Goal: Task Accomplishment & Management: Complete application form

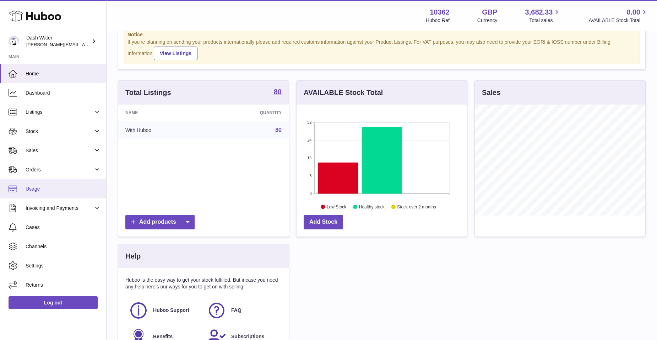
scroll to position [36, 0]
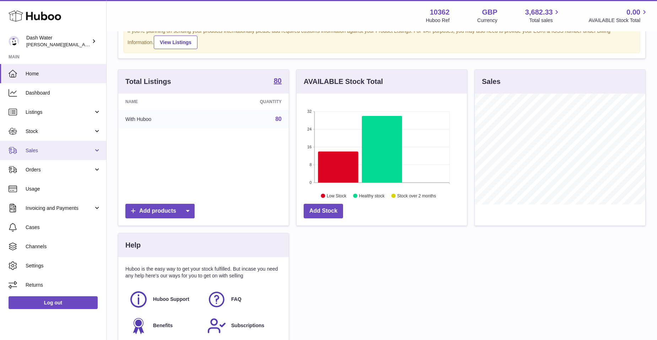
click at [87, 152] on span "Sales" at bounding box center [60, 150] width 68 height 7
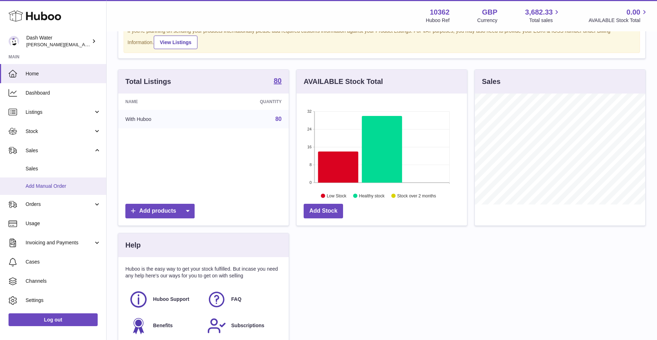
click at [71, 185] on span "Add Manual Order" at bounding box center [63, 186] width 75 height 7
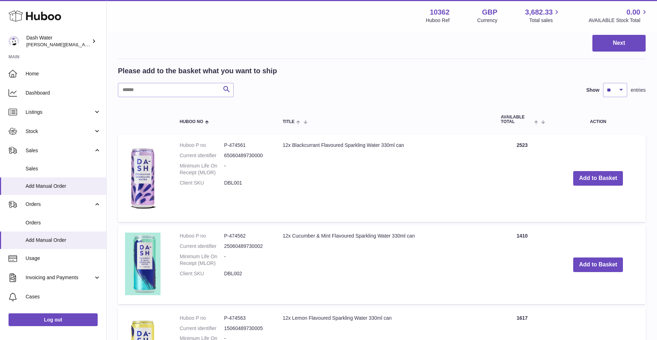
scroll to position [142, 0]
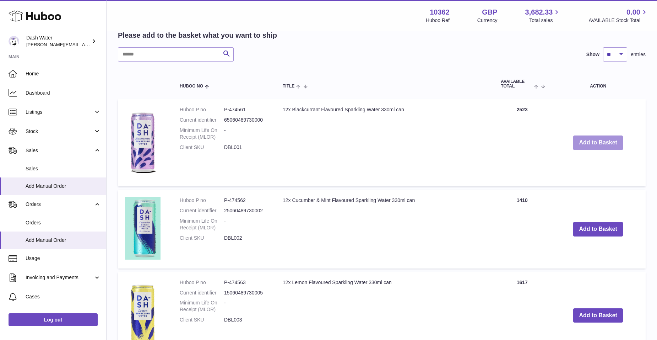
click at [587, 142] on button "Add to Basket" at bounding box center [599, 142] width 50 height 15
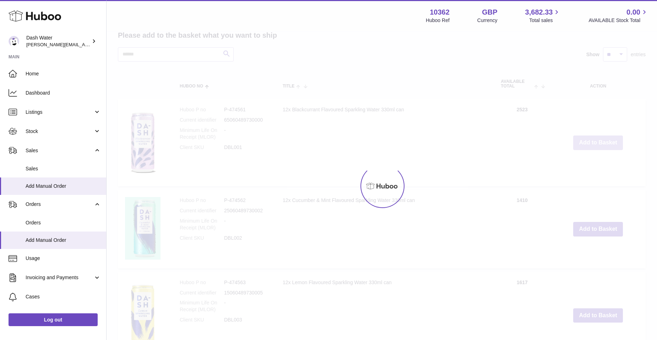
scroll to position [235, 0]
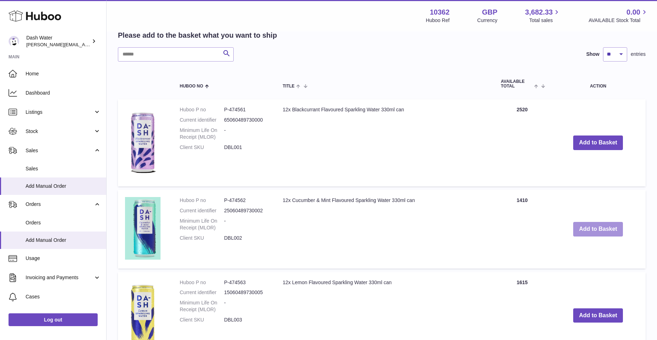
click at [603, 231] on button "Add to Basket" at bounding box center [599, 229] width 50 height 15
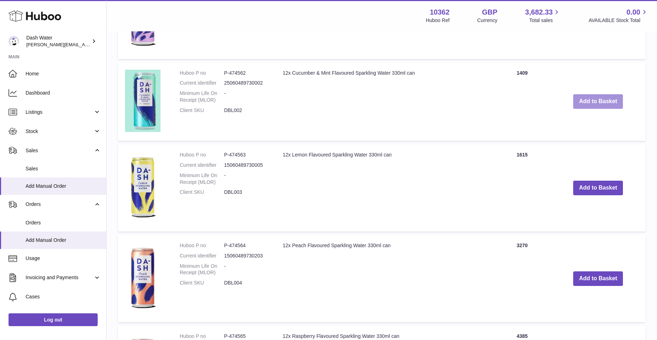
scroll to position [462, 0]
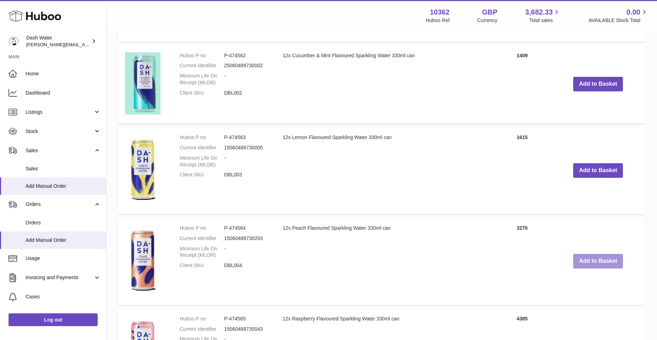
click at [586, 260] on button "Add to Basket" at bounding box center [599, 261] width 50 height 15
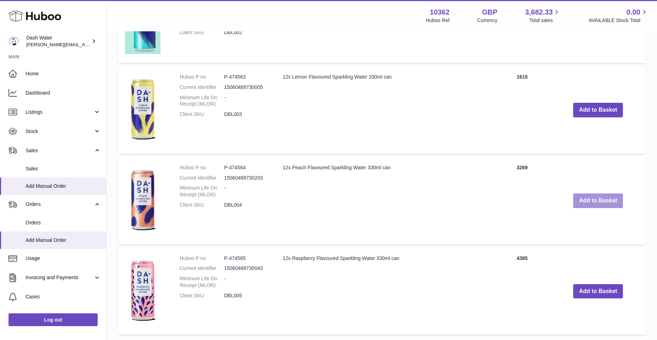
scroll to position [659, 0]
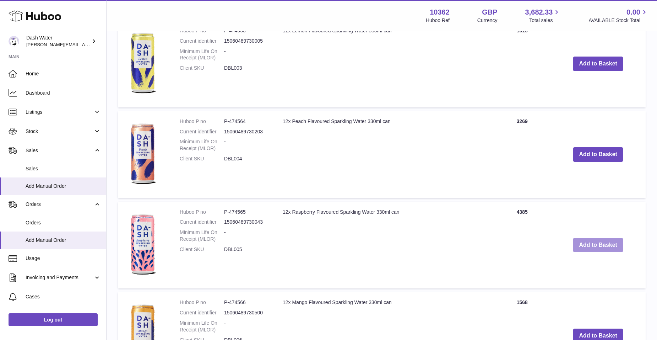
click at [580, 241] on button "Add to Basket" at bounding box center [599, 245] width 50 height 15
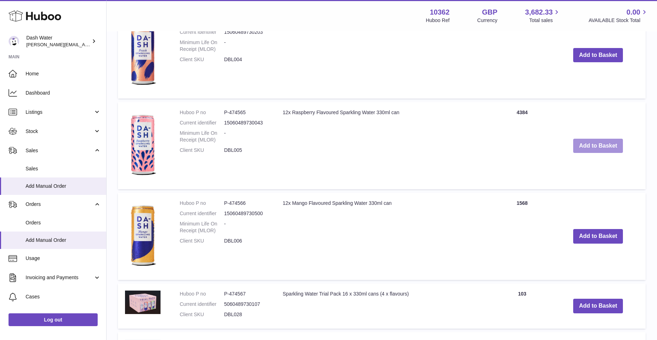
scroll to position [856, 0]
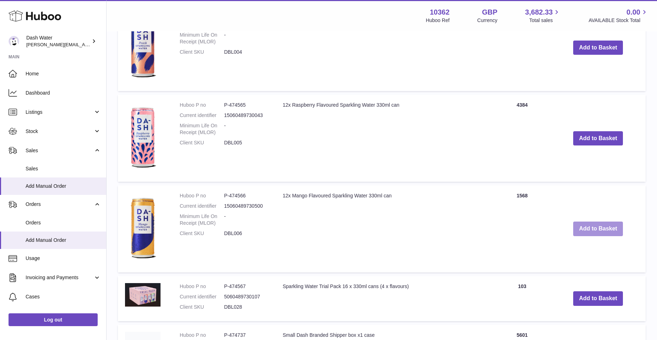
click at [584, 231] on button "Add to Basket" at bounding box center [599, 228] width 50 height 15
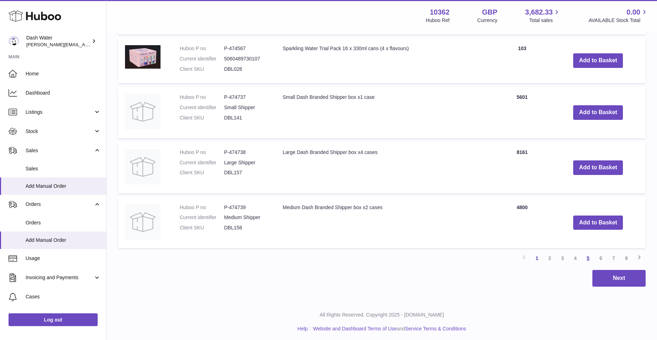
scroll to position [1188, 0]
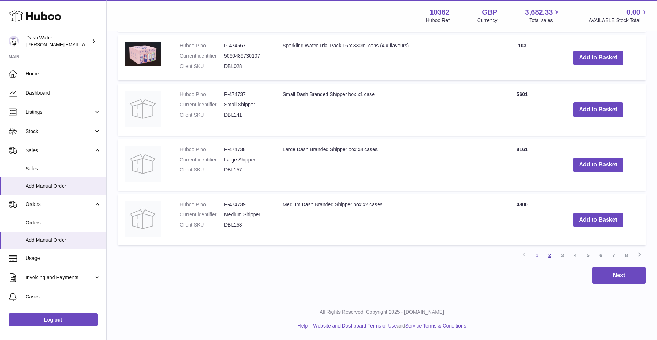
click at [552, 254] on link "2" at bounding box center [550, 255] width 13 height 13
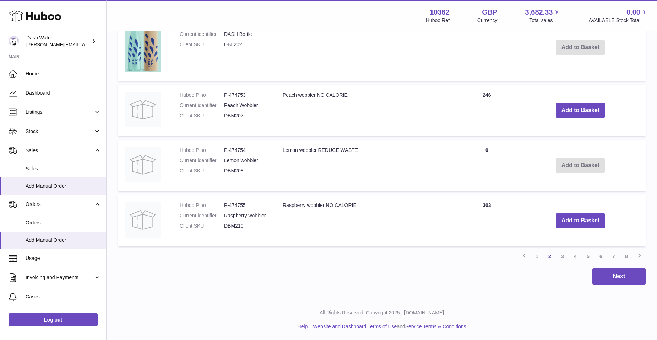
scroll to position [1038, 0]
click at [563, 255] on link "3" at bounding box center [562, 255] width 13 height 13
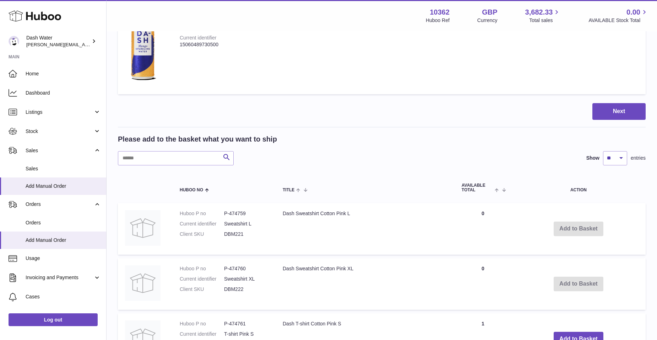
scroll to position [387, 0]
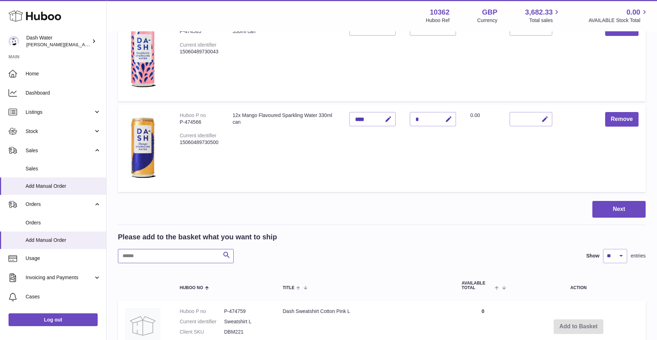
click at [178, 259] on input "text" at bounding box center [176, 256] width 116 height 14
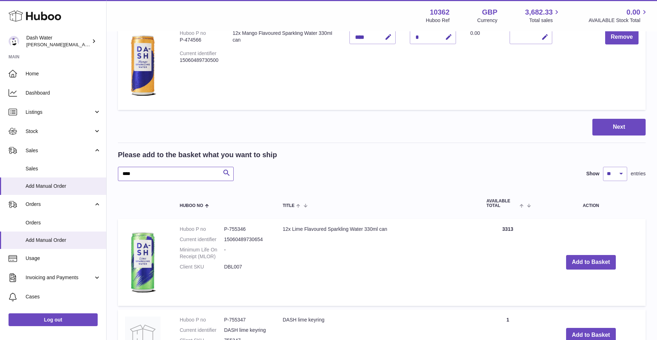
scroll to position [494, 0]
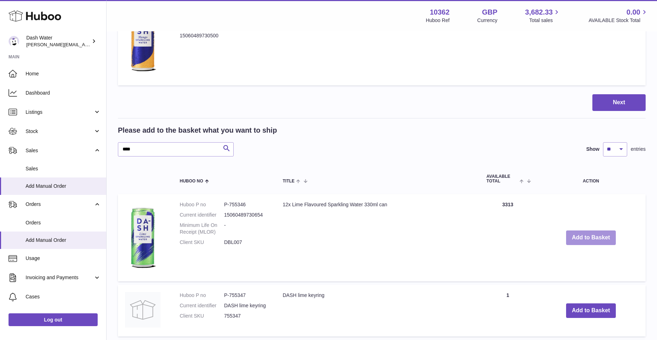
click at [588, 241] on button "Add to Basket" at bounding box center [591, 237] width 50 height 15
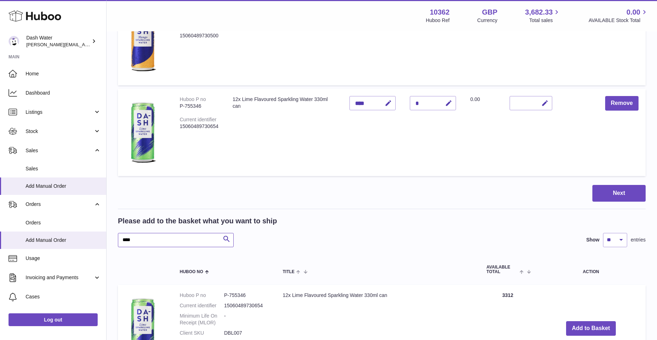
drag, startPoint x: 136, startPoint y: 240, endPoint x: 112, endPoint y: 242, distance: 24.6
click at [112, 242] on div "My Huboo - Add manual order Multiple/Batch Upload Items in basket Show ** ** **…" at bounding box center [382, 123] width 551 height 1171
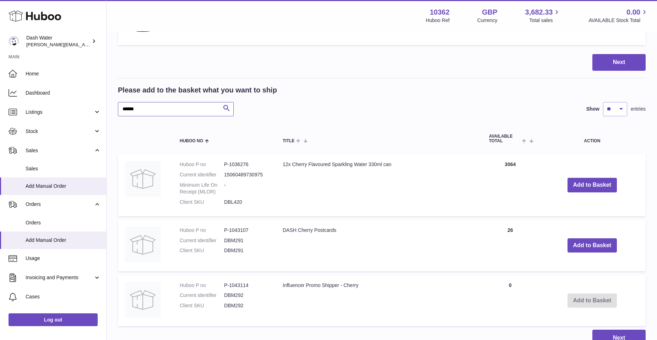
scroll to position [636, 0]
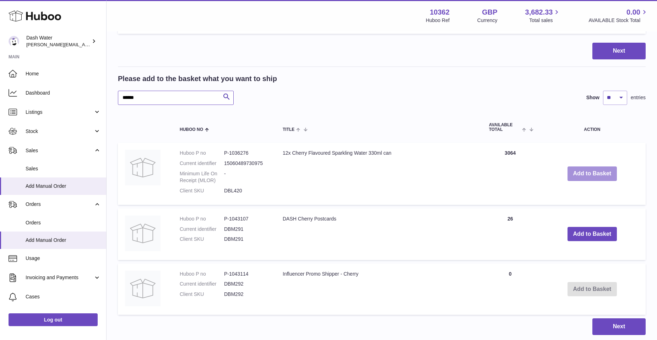
type input "******"
click at [584, 173] on button "Add to Basket" at bounding box center [593, 173] width 50 height 15
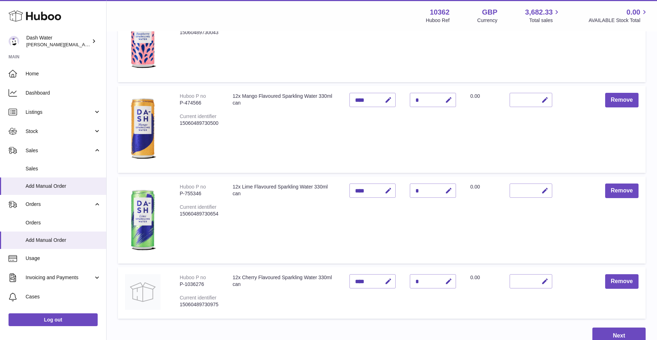
scroll to position [423, 0]
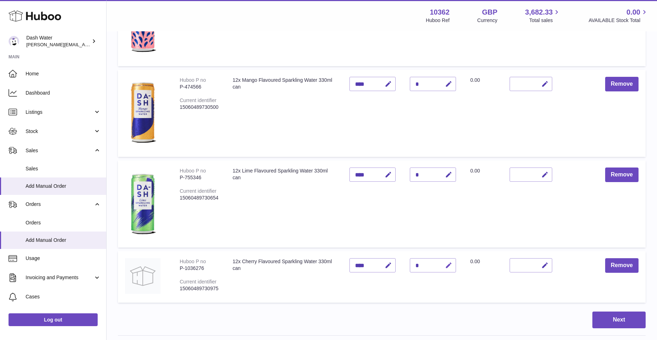
click at [448, 263] on icon "button" at bounding box center [448, 265] width 7 height 7
type input "*"
click at [431, 172] on div "*" at bounding box center [433, 174] width 46 height 14
click at [427, 174] on div "*" at bounding box center [433, 174] width 46 height 14
click at [419, 174] on div "*" at bounding box center [433, 174] width 46 height 14
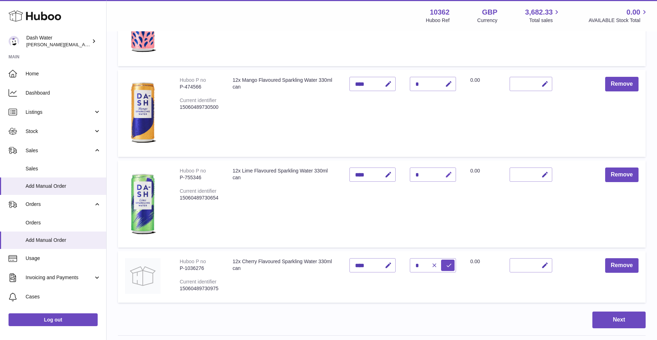
click at [447, 176] on icon "button" at bounding box center [448, 174] width 7 height 7
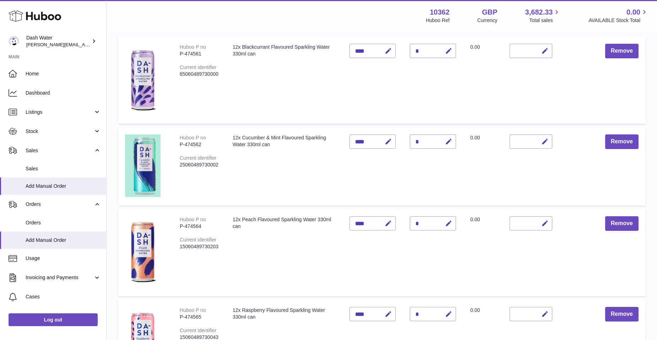
scroll to position [142, 0]
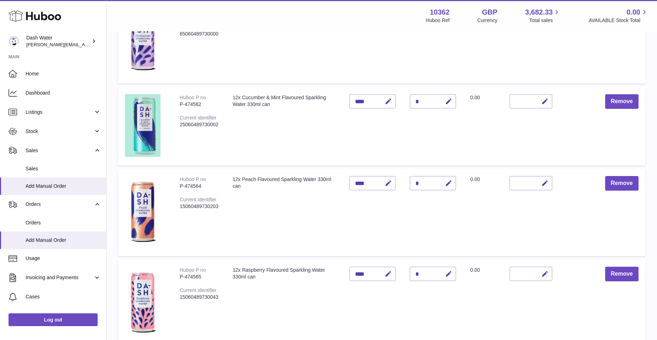
type input "*"
click at [425, 183] on div "*" at bounding box center [433, 183] width 46 height 14
click at [418, 182] on div "*" at bounding box center [433, 183] width 46 height 14
click at [448, 182] on icon "button" at bounding box center [448, 182] width 7 height 7
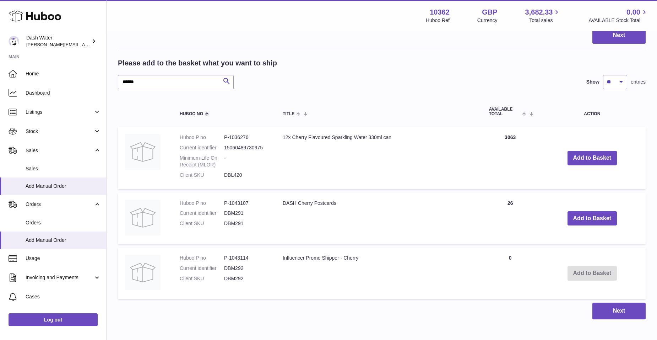
scroll to position [711, 0]
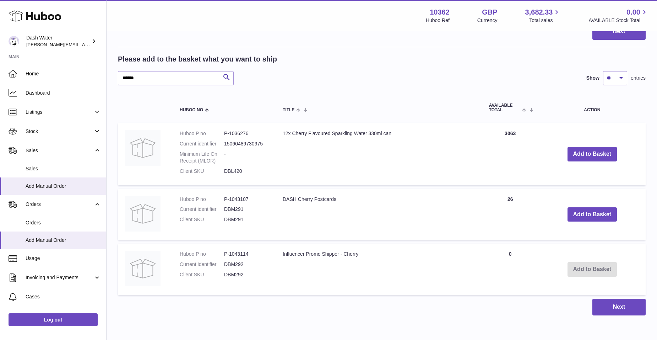
type input "*"
drag, startPoint x: 139, startPoint y: 80, endPoint x: 97, endPoint y: 80, distance: 41.9
type input "*****"
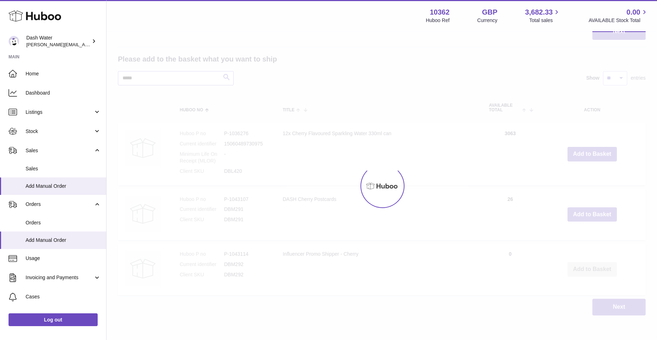
type input "*"
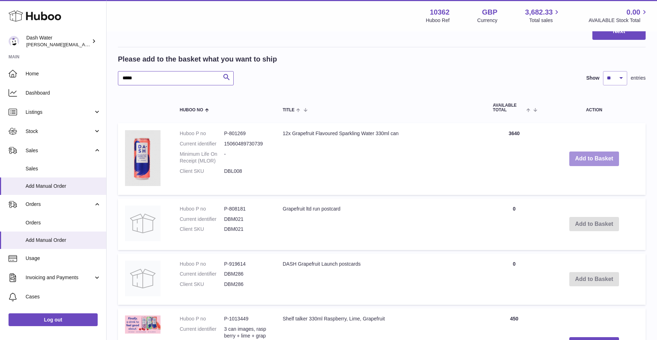
type input "*****"
click at [585, 157] on button "Add to Basket" at bounding box center [595, 158] width 50 height 15
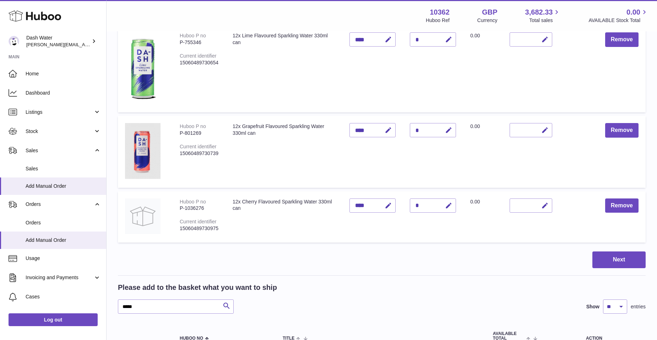
scroll to position [569, 0]
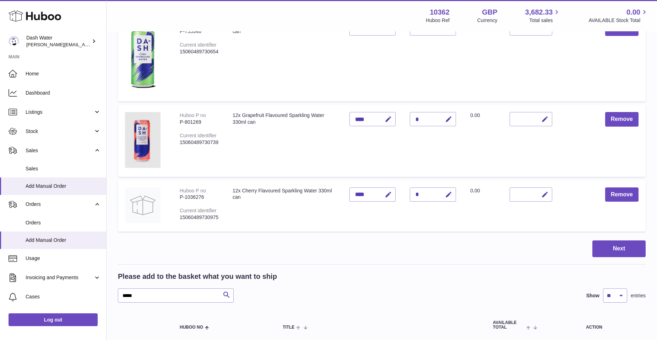
click at [430, 193] on div "*" at bounding box center [433, 194] width 46 height 14
click at [448, 195] on icon "button" at bounding box center [448, 194] width 7 height 7
type input "*"
click at [601, 244] on button "Next" at bounding box center [619, 248] width 53 height 17
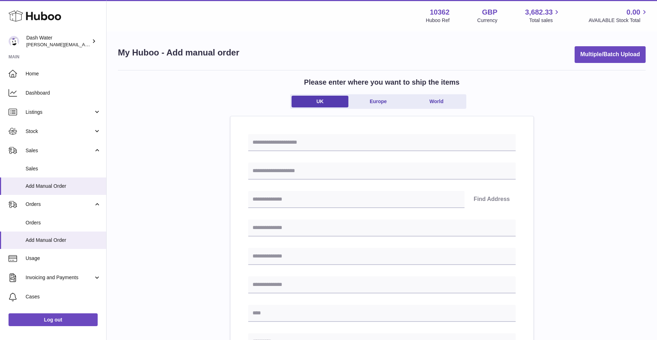
scroll to position [281, 0]
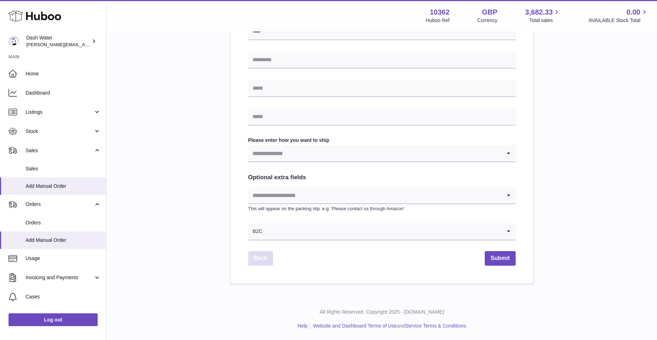
click at [253, 259] on link "Back" at bounding box center [260, 258] width 25 height 15
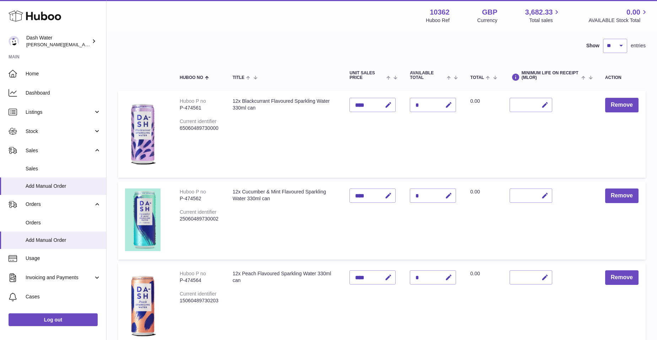
scroll to position [36, 0]
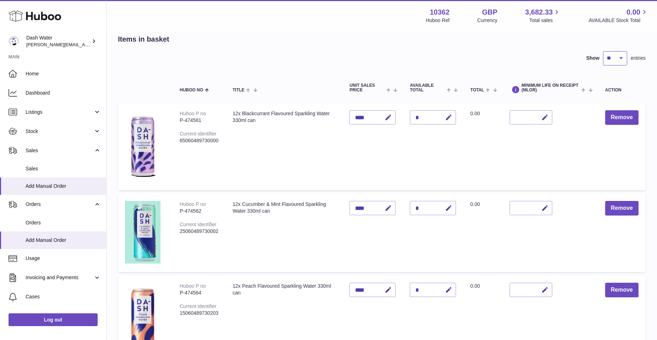
click at [622, 58] on select "** ** ** ***" at bounding box center [615, 58] width 24 height 14
select select "**"
click at [603, 51] on select "** ** ** ***" at bounding box center [615, 58] width 24 height 14
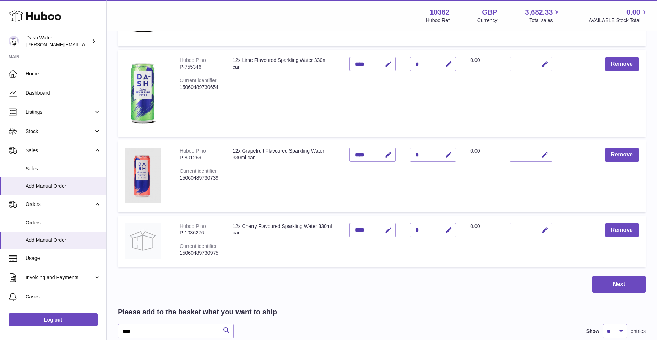
scroll to position [569, 0]
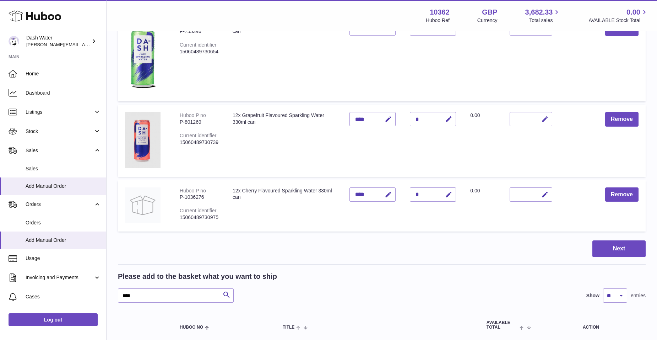
click at [423, 194] on div "*" at bounding box center [433, 194] width 46 height 14
click at [449, 195] on icon "button" at bounding box center [448, 194] width 7 height 7
type input "*"
click at [400, 238] on div "Items in basket Show ** ** ** *** entries Huboo no Title Unit Sales Price AVAIL…" at bounding box center [382, 125] width 528 height 1249
click at [448, 193] on icon "submit" at bounding box center [449, 194] width 6 height 6
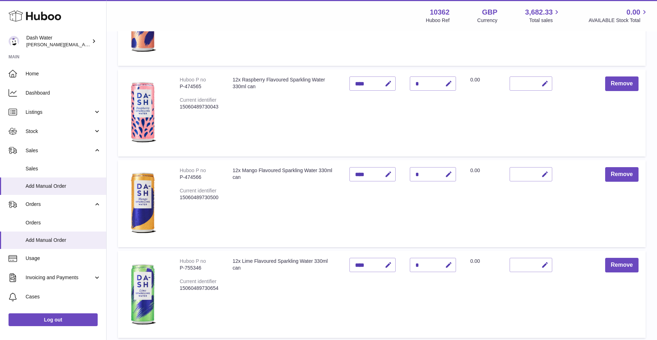
scroll to position [320, 0]
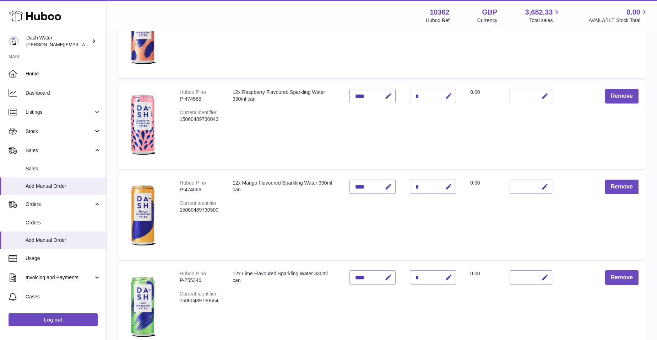
click at [449, 96] on icon "button" at bounding box center [448, 95] width 7 height 7
type input "*"
click at [448, 96] on icon "submit" at bounding box center [449, 96] width 6 height 6
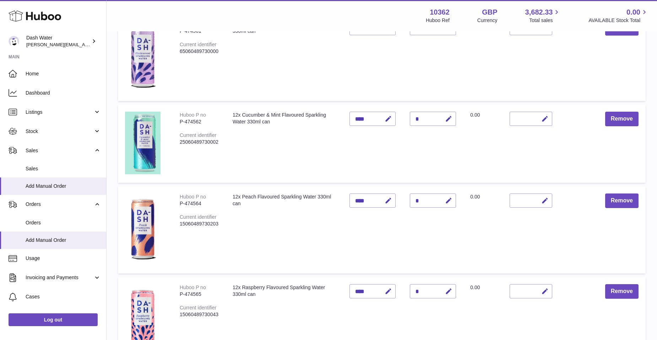
scroll to position [142, 0]
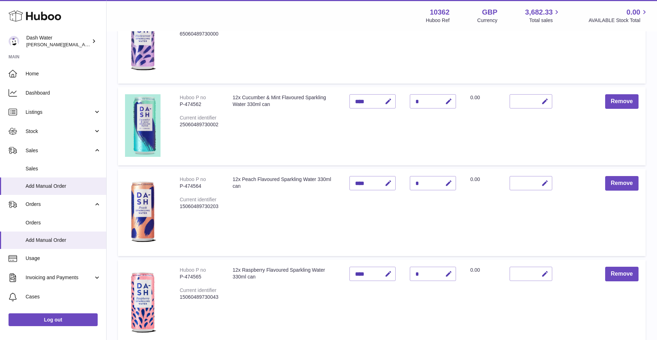
click at [421, 182] on div "*" at bounding box center [433, 183] width 46 height 14
click at [448, 183] on icon "button" at bounding box center [448, 182] width 7 height 7
type input "*"
click at [447, 185] on icon "submit" at bounding box center [449, 183] width 6 height 6
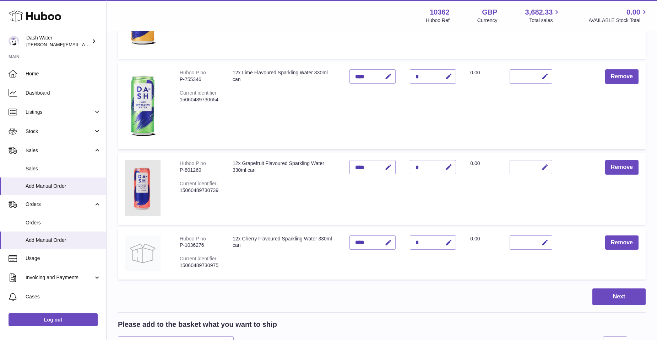
scroll to position [533, 0]
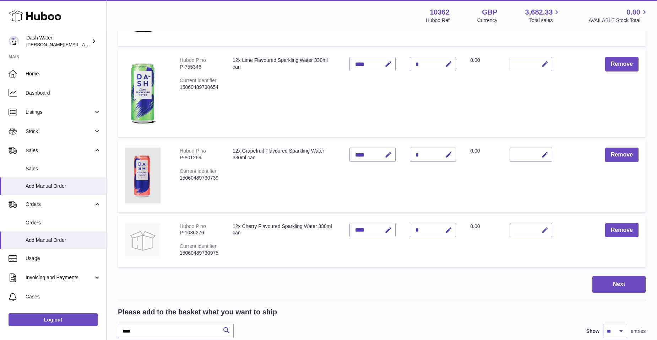
click at [424, 64] on div "*" at bounding box center [433, 64] width 46 height 14
click at [418, 64] on div "*" at bounding box center [433, 64] width 46 height 14
click at [449, 63] on icon "button" at bounding box center [448, 63] width 7 height 7
type input "*"
click at [442, 92] on td "Quantity *" at bounding box center [433, 93] width 60 height 87
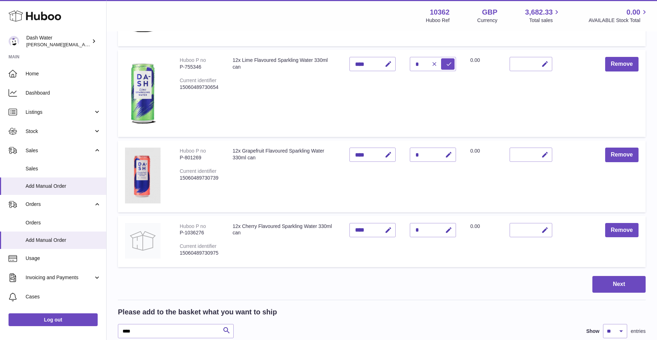
click at [421, 154] on div "*" at bounding box center [433, 154] width 46 height 14
click at [446, 154] on icon "button" at bounding box center [448, 154] width 7 height 7
type input "*"
click at [448, 152] on icon "submit" at bounding box center [449, 154] width 6 height 6
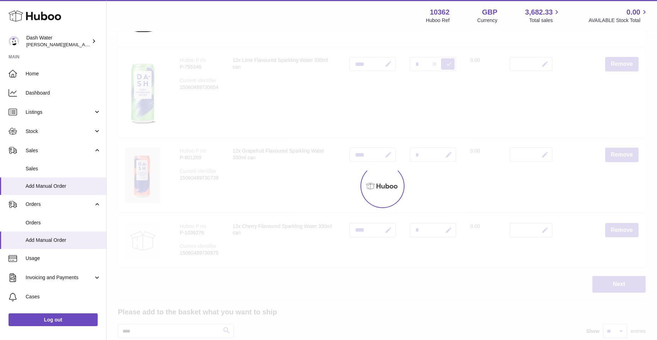
type input "*"
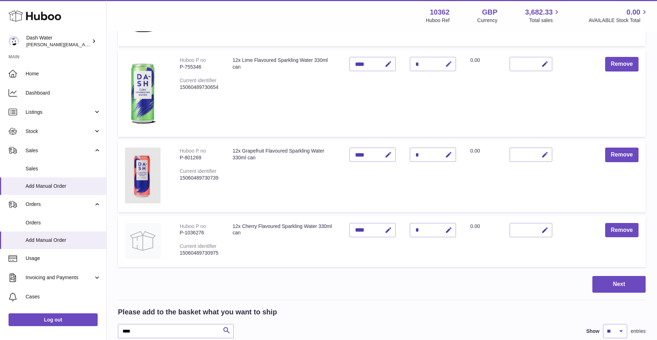
click at [447, 63] on icon "button" at bounding box center [448, 63] width 7 height 7
type input "*"
click at [448, 64] on icon "submit" at bounding box center [449, 64] width 6 height 6
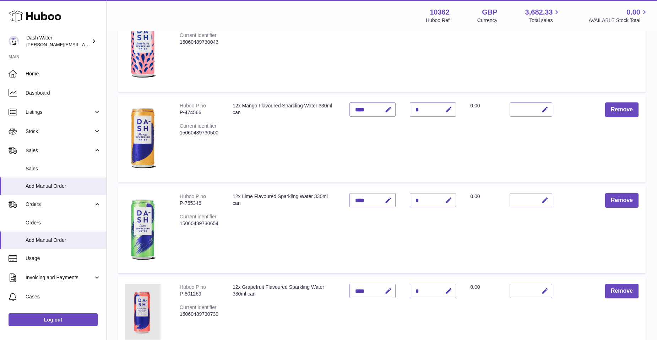
scroll to position [391, 0]
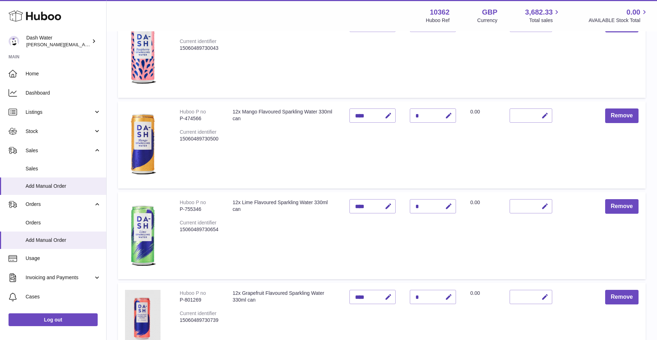
click at [427, 115] on div "*" at bounding box center [433, 115] width 46 height 14
click at [446, 115] on icon "button" at bounding box center [448, 115] width 7 height 7
type input "*"
click at [451, 114] on icon "submit" at bounding box center [449, 115] width 6 height 6
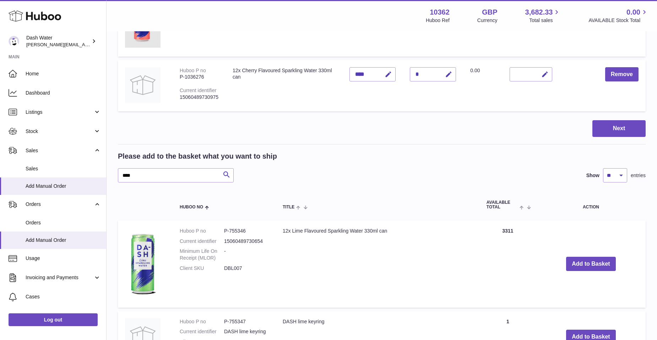
scroll to position [679, 0]
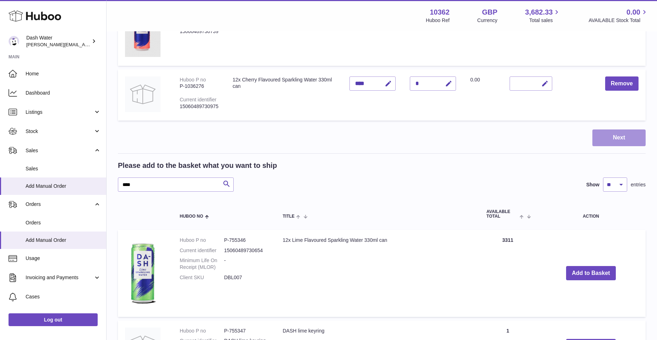
click at [607, 138] on button "Next" at bounding box center [619, 137] width 53 height 17
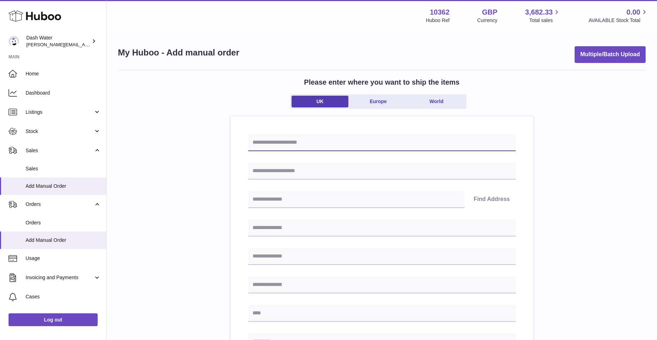
click at [265, 143] on input "text" at bounding box center [382, 142] width 268 height 17
click at [268, 143] on input "text" at bounding box center [382, 142] width 268 height 17
type input "**********"
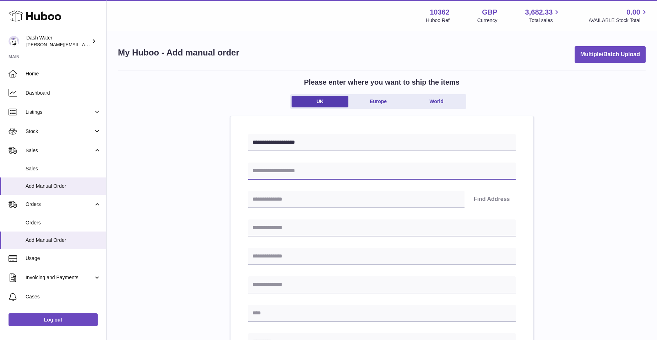
type input "**********"
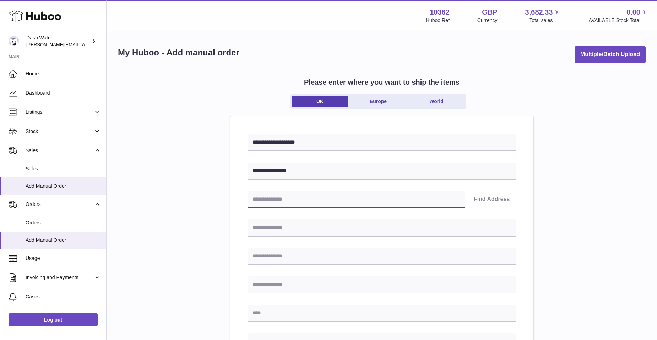
type input "********"
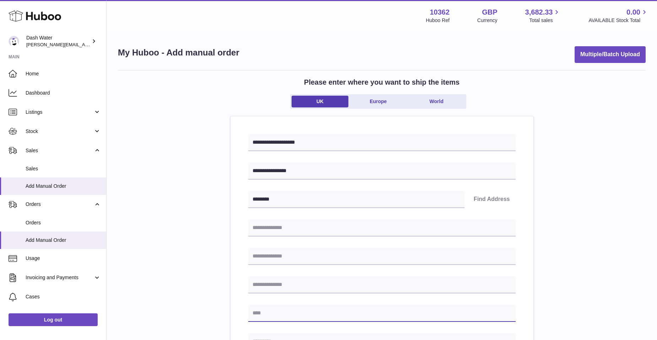
type input "*****"
type input "********"
type input "**********"
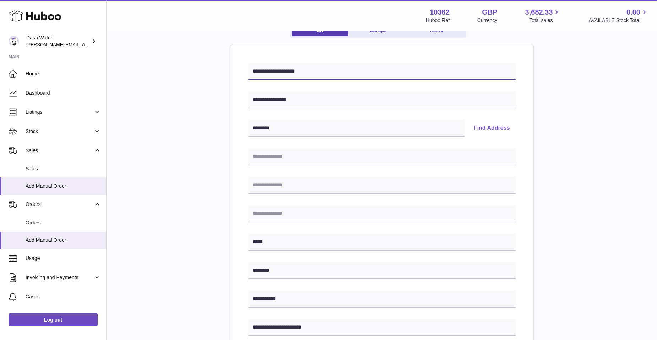
scroll to position [107, 0]
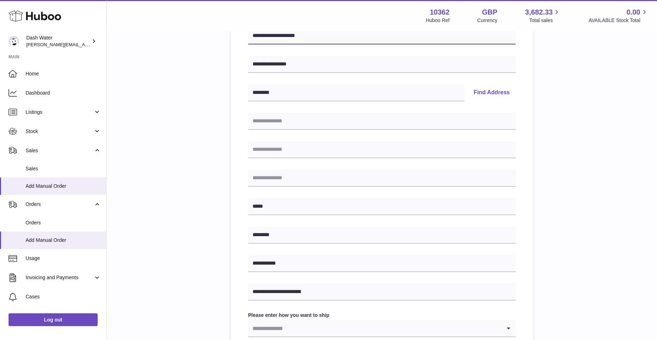
type input "**********"
click at [497, 90] on button "Find Address" at bounding box center [492, 92] width 48 height 17
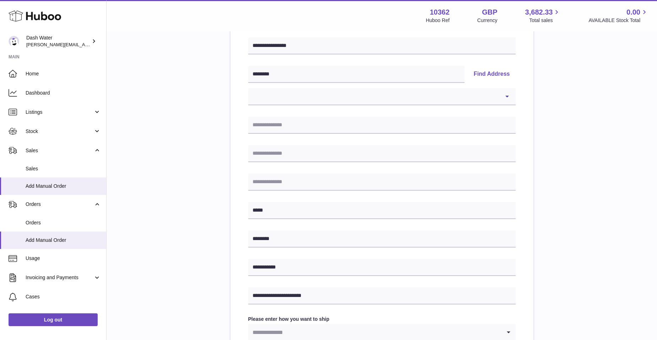
scroll to position [142, 0]
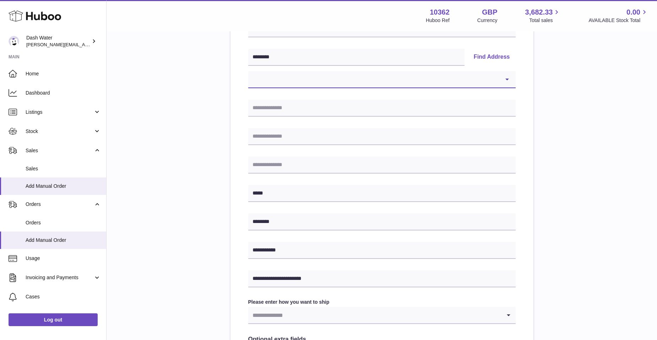
click at [501, 79] on select "**********" at bounding box center [382, 79] width 268 height 17
select select "*"
click at [248, 71] on select "**********" at bounding box center [382, 79] width 268 height 17
type input "**********"
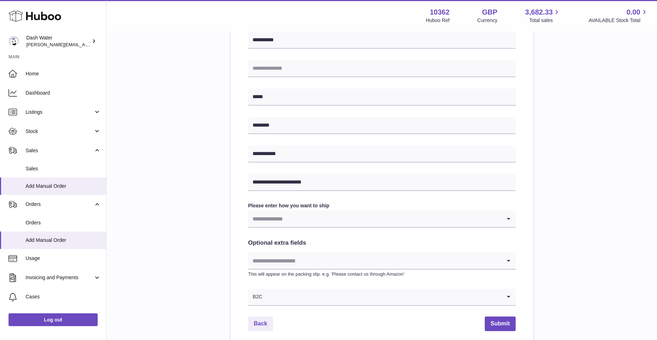
scroll to position [249, 0]
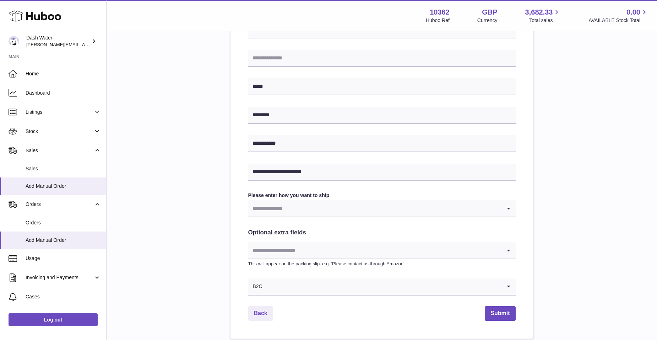
click at [325, 211] on input "Search for option" at bounding box center [374, 208] width 253 height 16
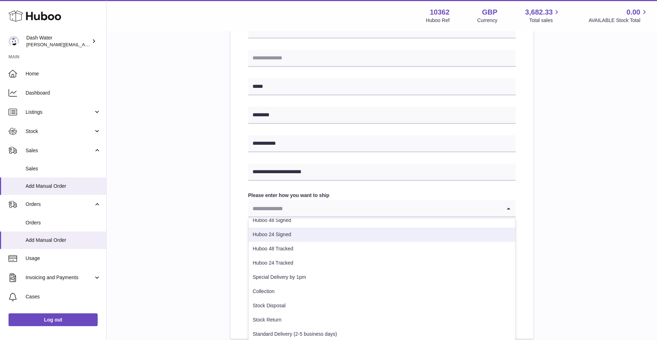
scroll to position [50, 0]
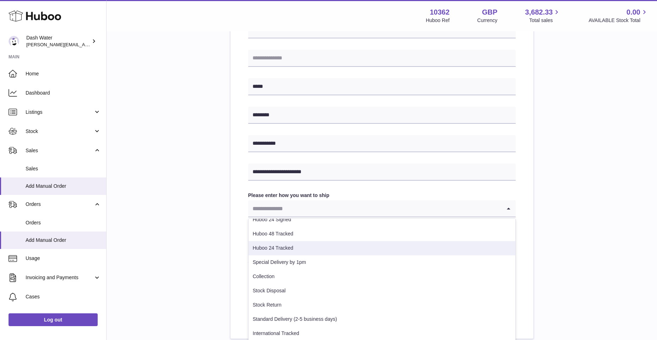
click at [290, 246] on li "Huboo 24 Tracked" at bounding box center [382, 248] width 267 height 14
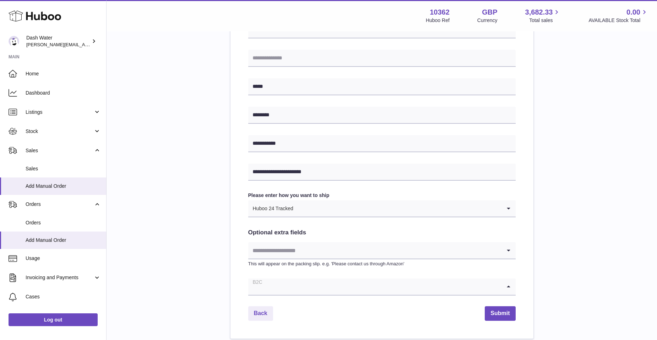
click at [281, 287] on input "Search for option" at bounding box center [374, 286] width 253 height 16
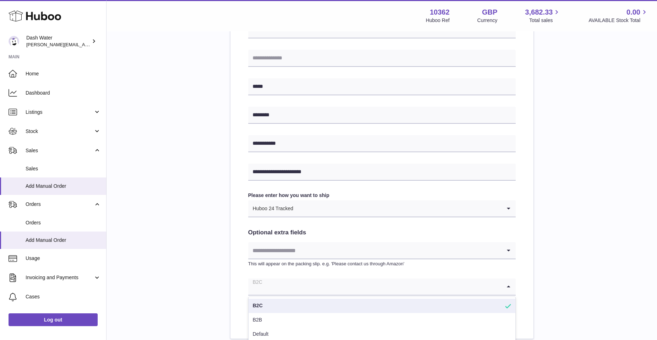
click at [258, 301] on li "B2C" at bounding box center [382, 305] width 267 height 14
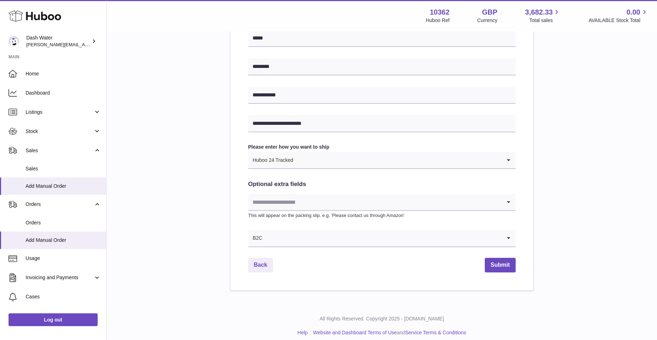
scroll to position [304, 0]
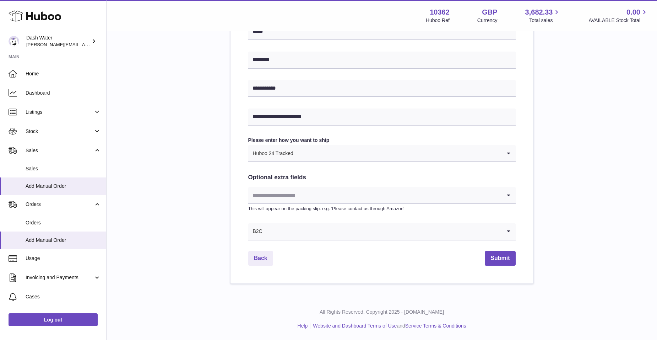
click at [295, 193] on input "Search for option" at bounding box center [374, 195] width 253 height 16
click at [208, 198] on div "**********" at bounding box center [382, 24] width 528 height 517
click at [498, 258] on button "Submit" at bounding box center [500, 258] width 31 height 15
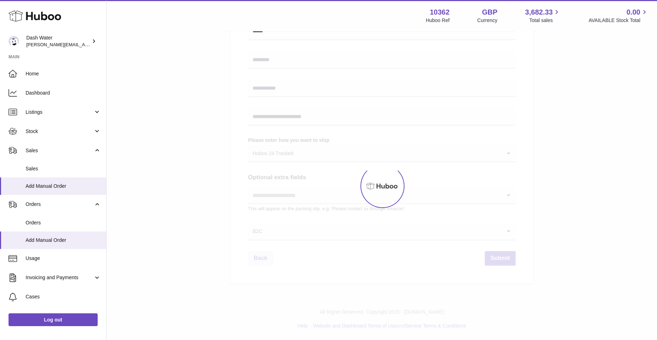
select select "**"
